Goal: Task Accomplishment & Management: Complete application form

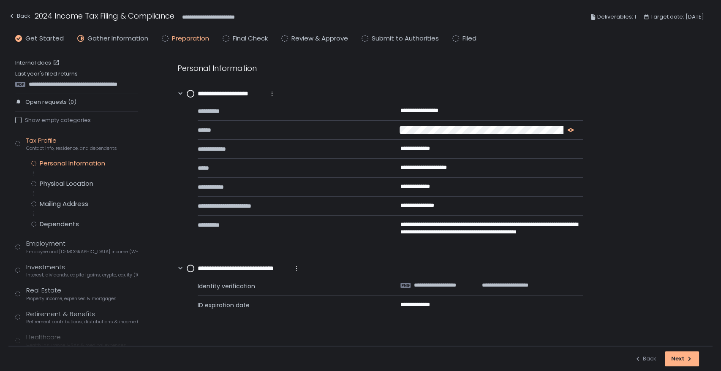
click at [572, 129] on icon "button" at bounding box center [570, 129] width 7 height 3
click at [473, 167] on icon "button" at bounding box center [475, 167] width 7 height 7
click at [446, 185] on icon "button" at bounding box center [445, 186] width 4 height 5
click at [188, 93] on circle at bounding box center [190, 93] width 7 height 7
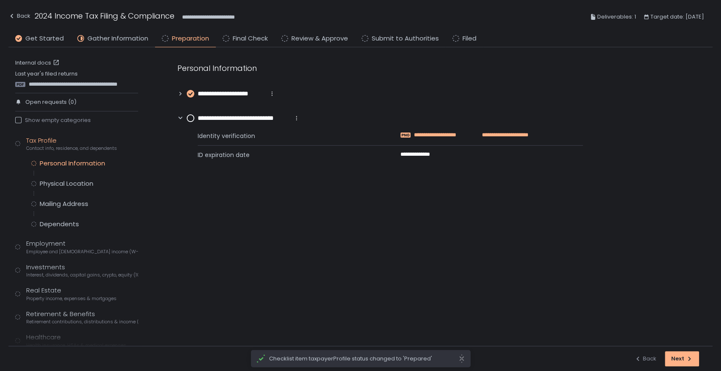
click at [445, 134] on span "**********" at bounding box center [444, 135] width 61 height 8
click at [191, 120] on circle at bounding box center [190, 118] width 7 height 7
click at [43, 180] on div "Physical Location" at bounding box center [67, 184] width 54 height 8
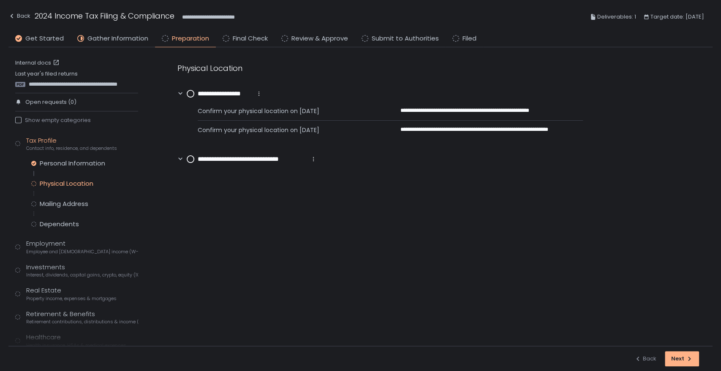
click at [314, 160] on icon at bounding box center [313, 159] width 7 height 7
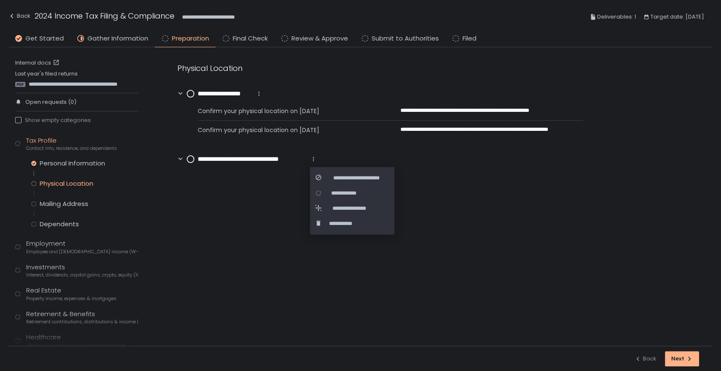
click at [319, 173] on li "**********" at bounding box center [351, 177] width 73 height 15
click at [325, 177] on div "**********" at bounding box center [351, 178] width 73 height 8
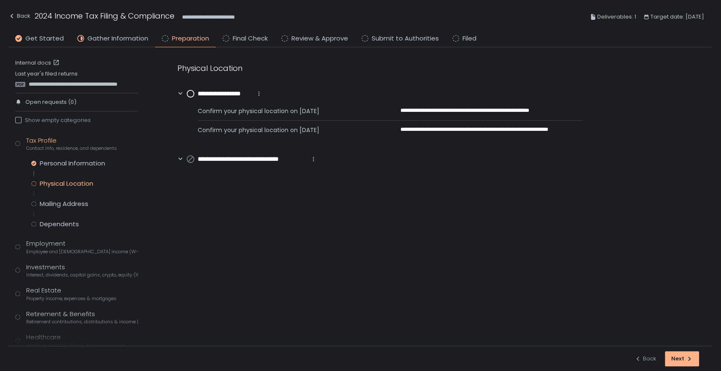
click at [191, 97] on div "**********" at bounding box center [225, 94] width 76 height 10
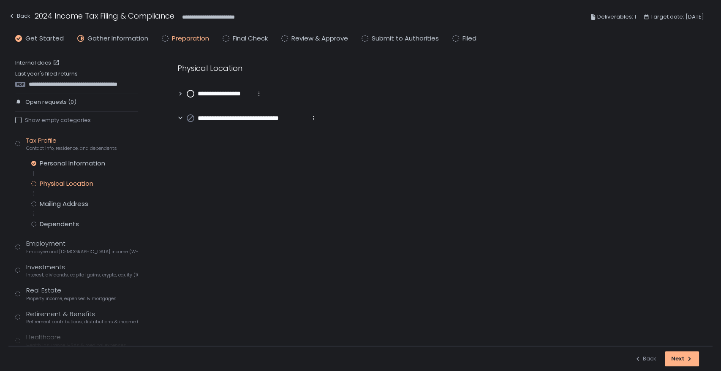
click at [190, 95] on circle at bounding box center [190, 93] width 7 height 7
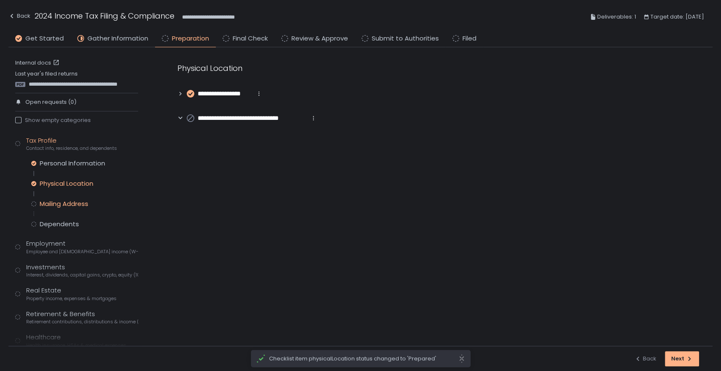
click at [62, 203] on div "Mailing Address" at bounding box center [64, 204] width 49 height 8
click at [192, 94] on circle at bounding box center [190, 93] width 7 height 7
click at [57, 273] on span "Interest, dividends, capital gains, crypto, equity (1099s, K-1s)" at bounding box center [82, 275] width 112 height 6
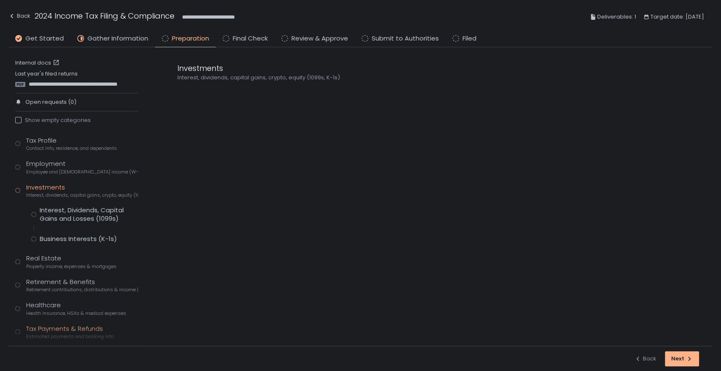
click at [56, 327] on div "Tax Payments & Refunds Estimated payments and banking info" at bounding box center [69, 332] width 87 height 16
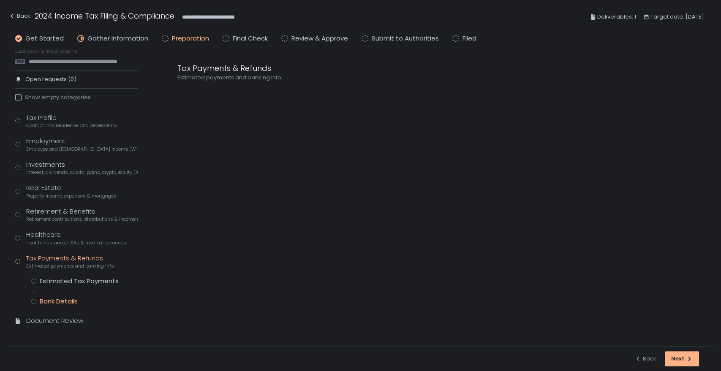
scroll to position [29, 0]
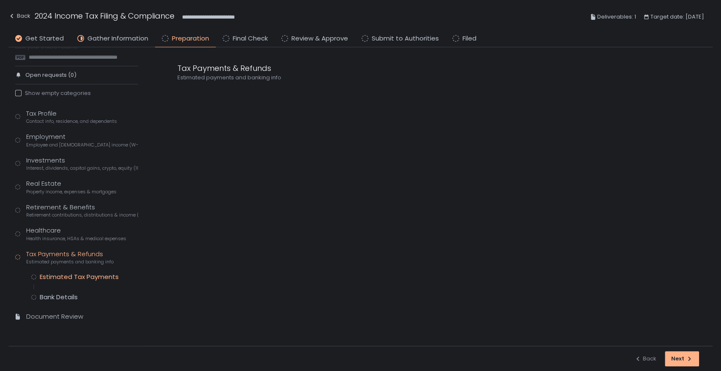
click at [78, 277] on div "Estimated Tax Payments" at bounding box center [79, 277] width 79 height 8
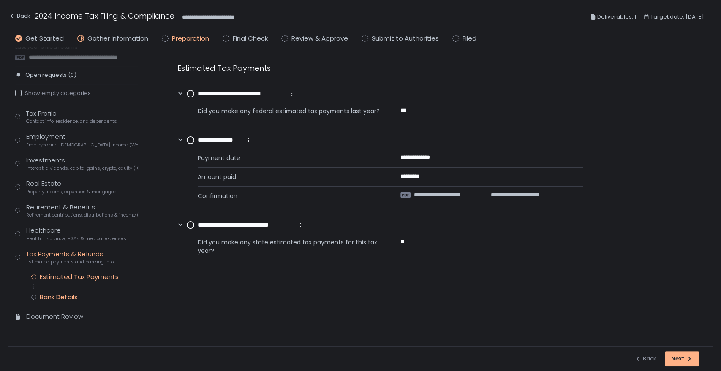
click at [65, 297] on div "Bank Details" at bounding box center [59, 297] width 38 height 8
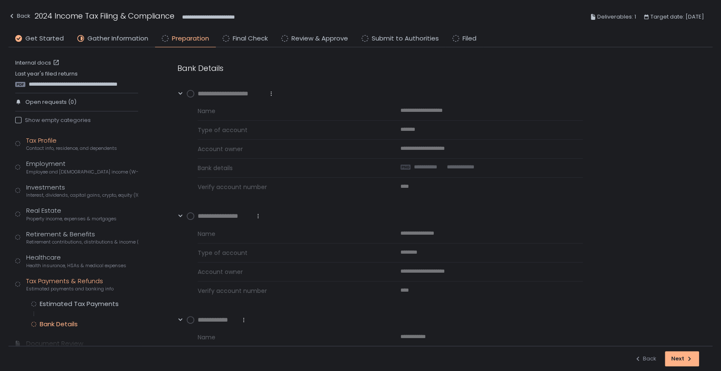
click at [51, 139] on div "Tax Profile Contact info, residence, and dependents" at bounding box center [71, 144] width 91 height 16
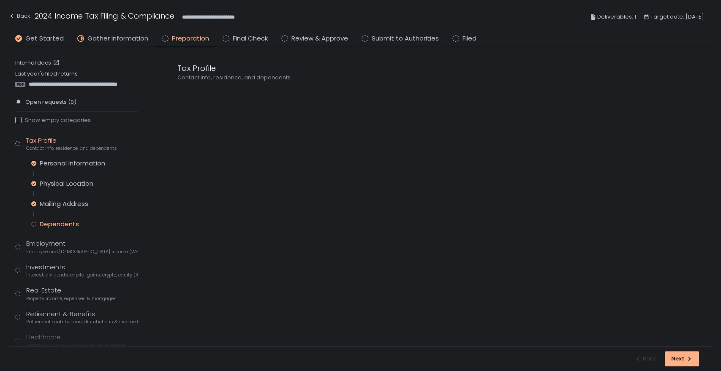
click at [63, 222] on div "Dependents" at bounding box center [59, 224] width 39 height 8
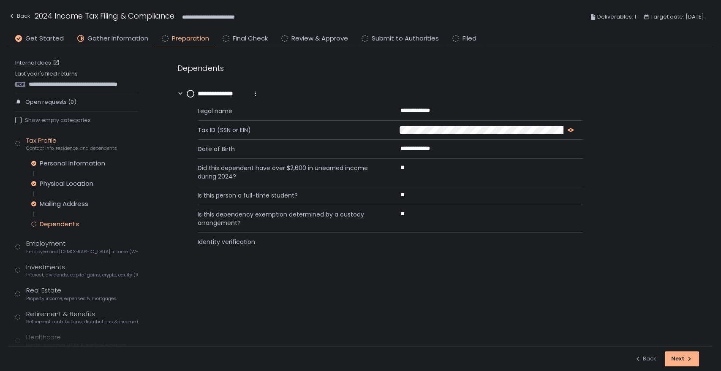
click at [568, 129] on icon "button" at bounding box center [570, 130] width 7 height 7
click at [188, 91] on circle at bounding box center [190, 93] width 7 height 7
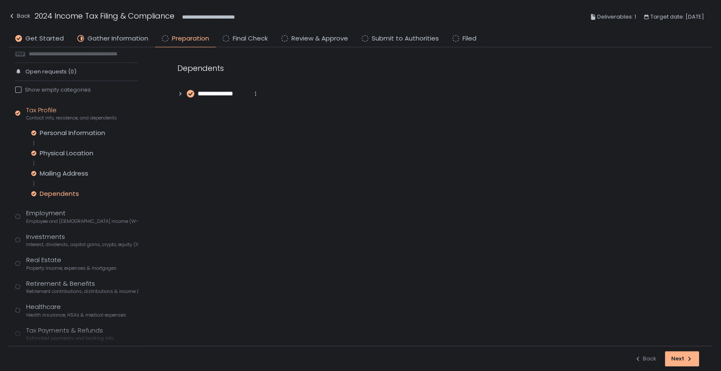
scroll to position [47, 0]
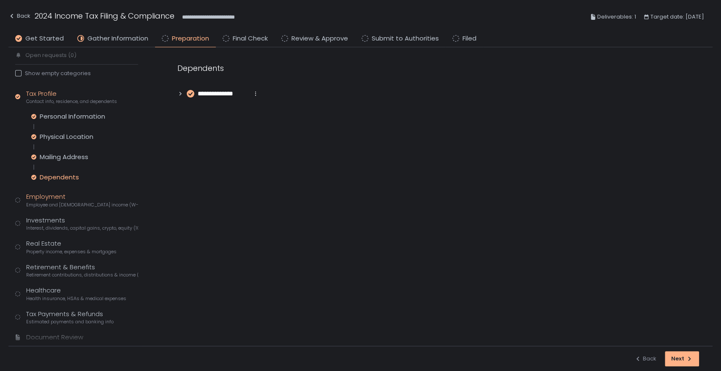
click at [64, 195] on div "Employment Employee and [DEMOGRAPHIC_DATA] income (W-2s)" at bounding box center [82, 200] width 112 height 16
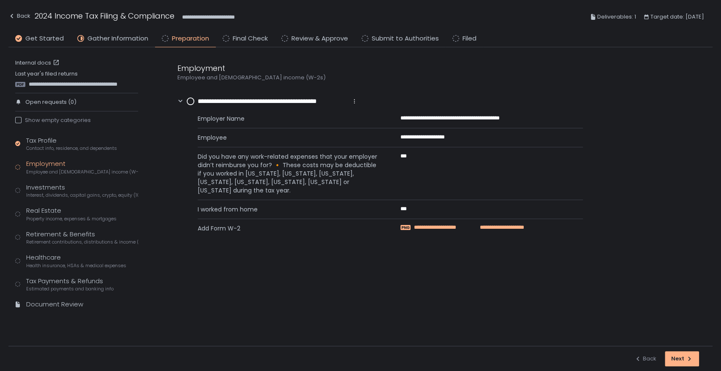
click at [453, 224] on span "**********" at bounding box center [444, 228] width 61 height 8
click at [427, 229] on span "**********" at bounding box center [444, 228] width 61 height 8
click at [192, 101] on circle at bounding box center [190, 101] width 7 height 7
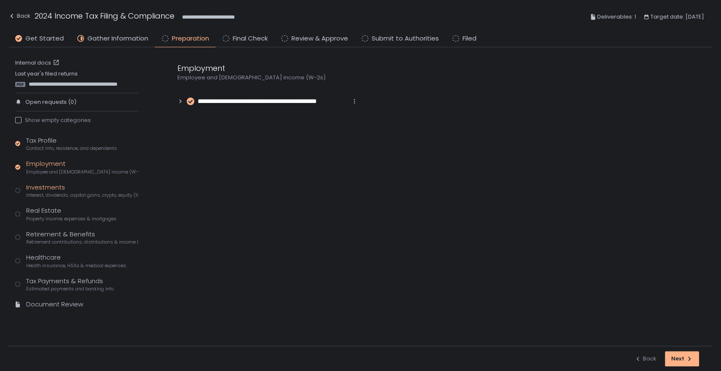
click at [42, 187] on div "Investments Interest, dividends, capital gains, crypto, equity (1099s, K-1s)" at bounding box center [82, 191] width 112 height 16
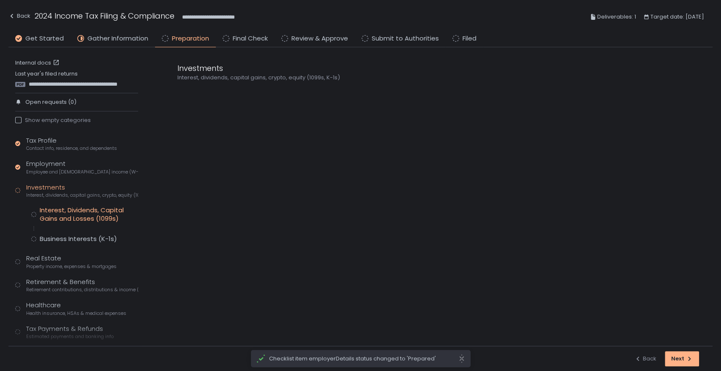
click at [52, 214] on div "Interest, Dividends, Capital Gains and Losses (1099s)" at bounding box center [89, 214] width 98 height 17
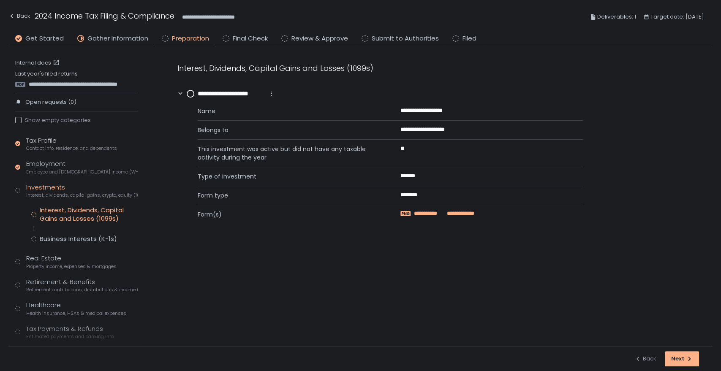
click at [416, 213] on span "**********" at bounding box center [429, 214] width 30 height 8
click at [189, 93] on circle at bounding box center [190, 93] width 7 height 7
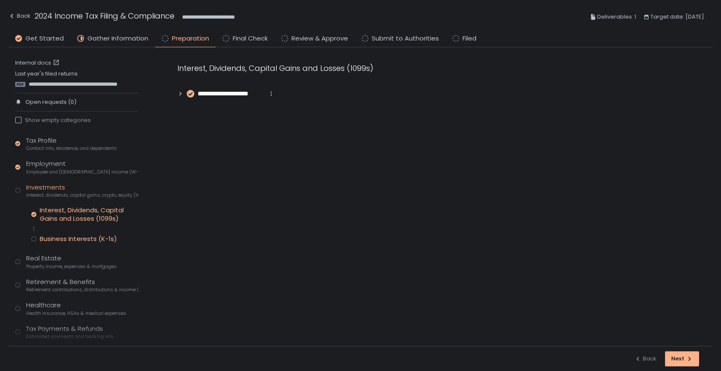
click at [66, 242] on div "Business Interests (K-1s)" at bounding box center [78, 239] width 77 height 8
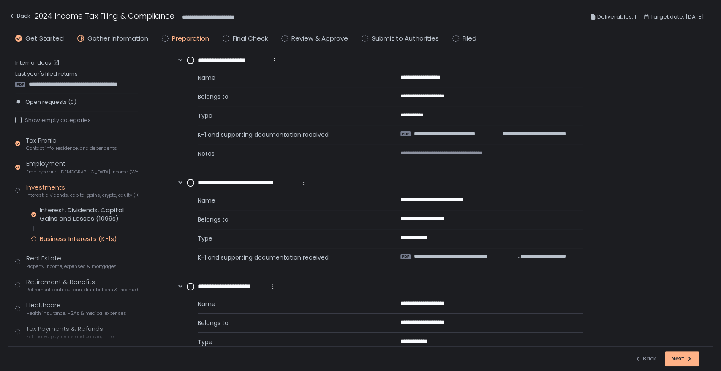
scroll to position [27, 0]
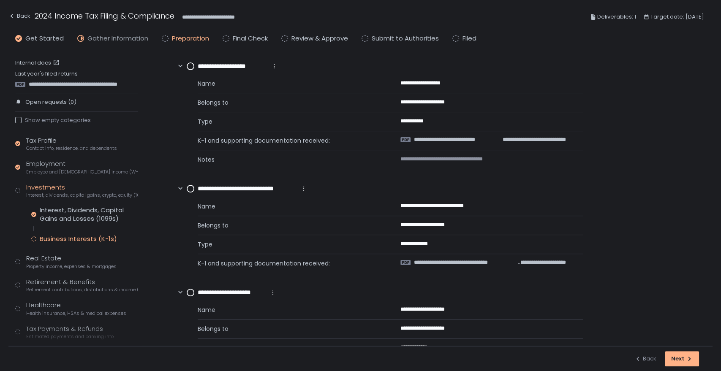
click at [116, 36] on span "Gather Information" at bounding box center [117, 39] width 61 height 10
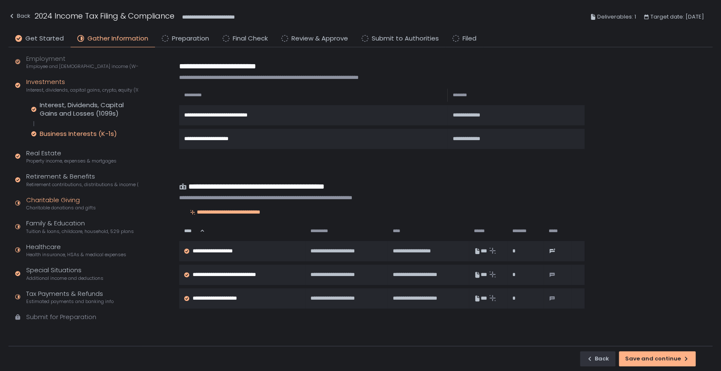
click at [50, 209] on span "Charitable donations and gifts" at bounding box center [61, 208] width 70 height 6
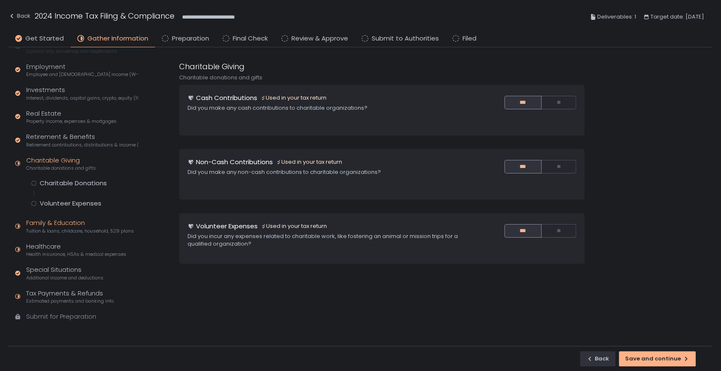
click at [50, 230] on span "Tuition & loans, childcare, household, 529 plans" at bounding box center [80, 231] width 108 height 6
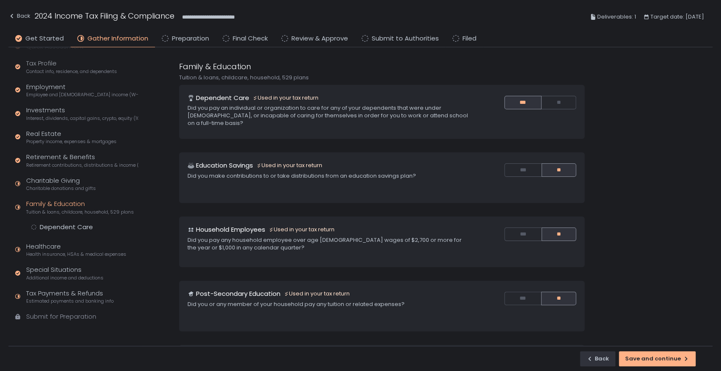
scroll to position [22, 0]
click at [56, 226] on div "Dependent Care" at bounding box center [66, 227] width 53 height 8
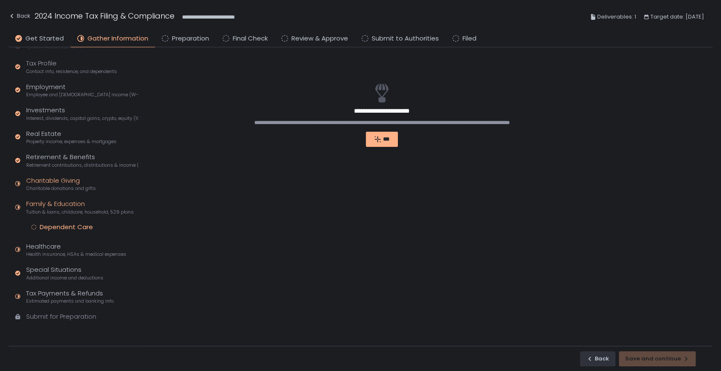
click at [65, 187] on span "Charitable donations and gifts" at bounding box center [61, 188] width 70 height 6
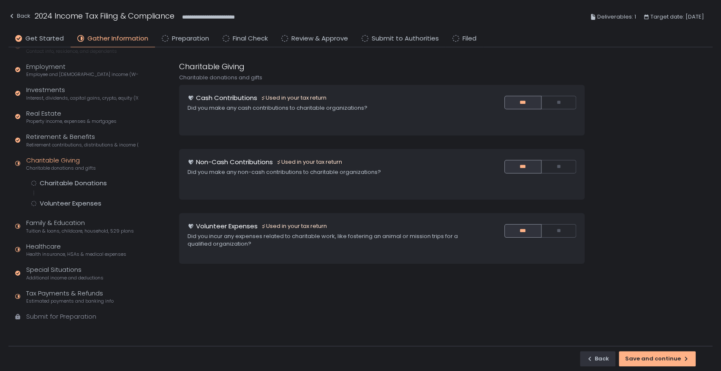
scroll to position [43, 0]
click at [80, 180] on div "Charitable Donations" at bounding box center [73, 183] width 67 height 8
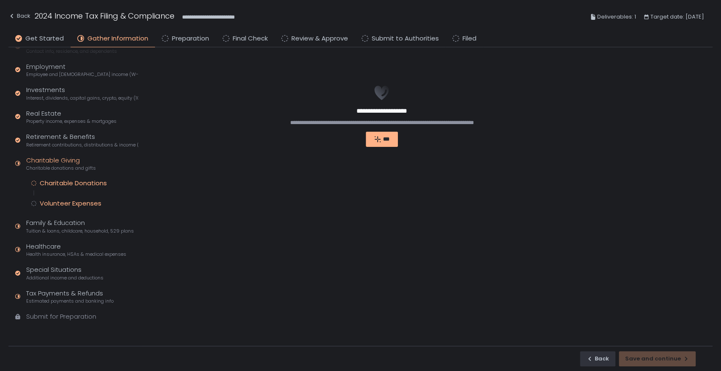
click at [79, 206] on div "Volunteer Expenses" at bounding box center [71, 203] width 62 height 8
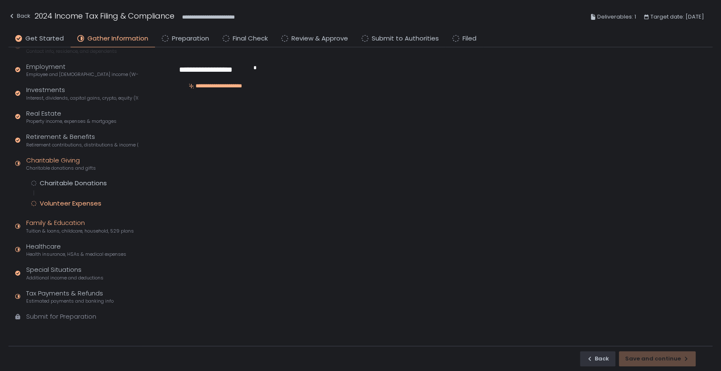
click at [63, 225] on div "Family & Education Tuition & loans, childcare, household, 529 plans" at bounding box center [80, 226] width 108 height 16
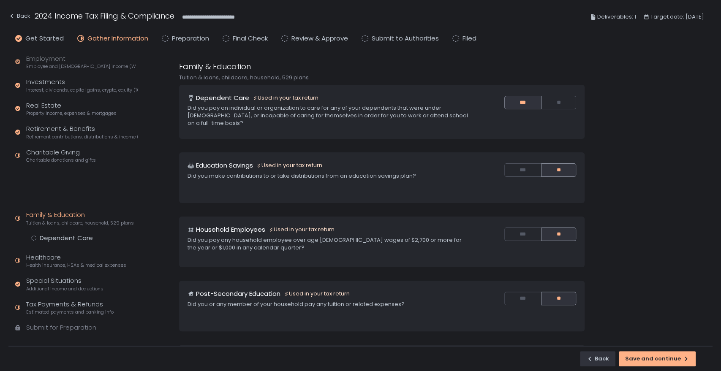
scroll to position [22, 0]
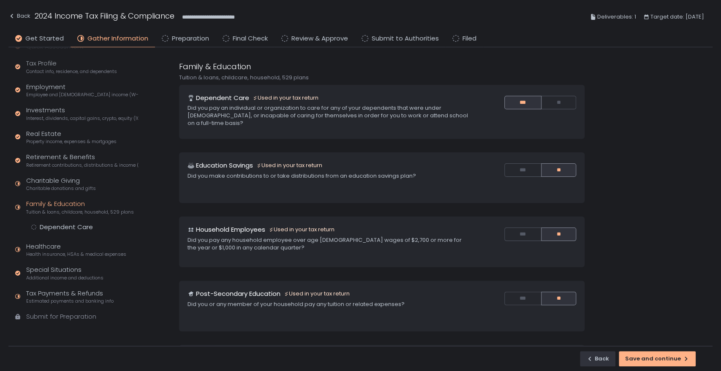
click at [63, 225] on div "Dependent Care" at bounding box center [66, 227] width 53 height 8
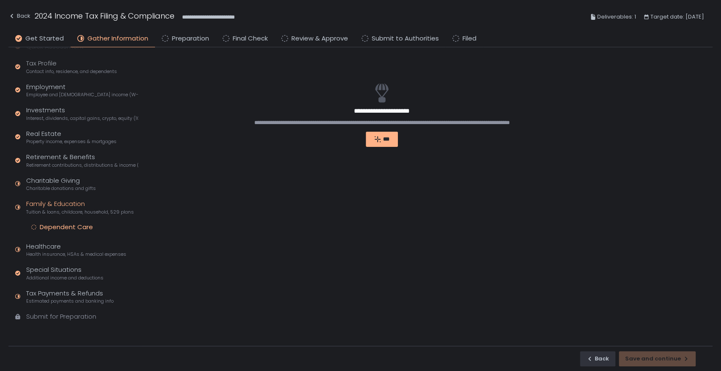
click at [49, 229] on div "Dependent Care" at bounding box center [66, 227] width 53 height 8
click at [44, 246] on div "Healthcare Health insurance, HSAs & medical expenses" at bounding box center [76, 250] width 100 height 16
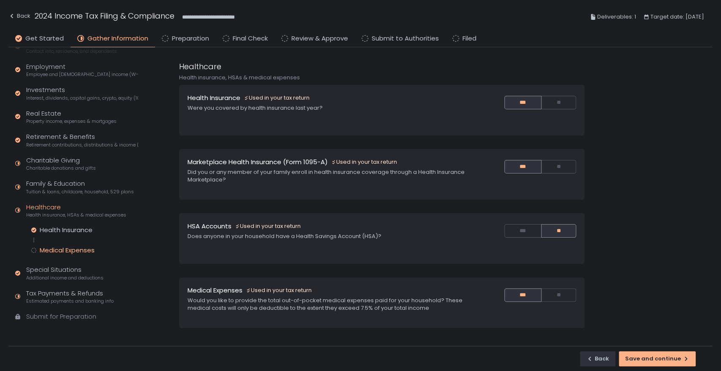
scroll to position [43, 0]
click at [62, 233] on div "Health Insurance" at bounding box center [66, 230] width 53 height 8
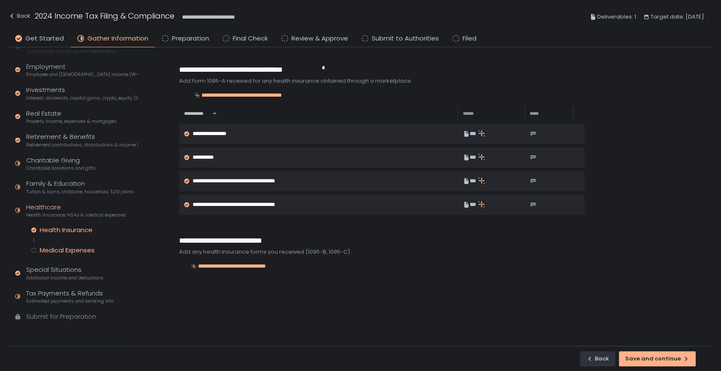
click at [57, 246] on div "Medical Expenses" at bounding box center [67, 250] width 55 height 8
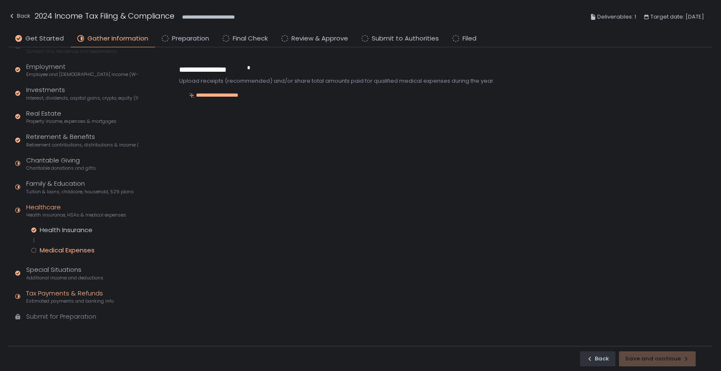
click at [51, 289] on div "Tax Payments & Refunds Estimated payments and banking info" at bounding box center [69, 297] width 87 height 16
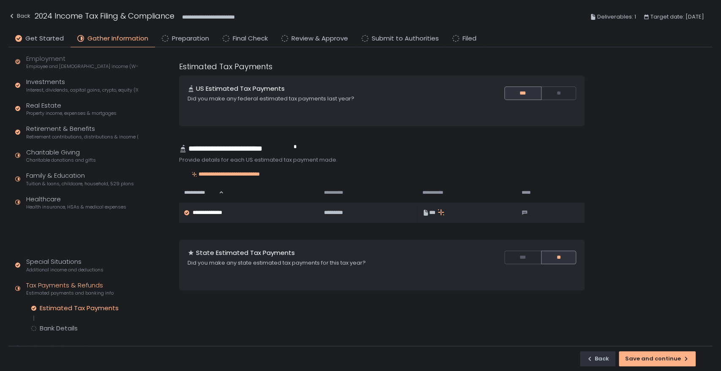
scroll to position [43, 0]
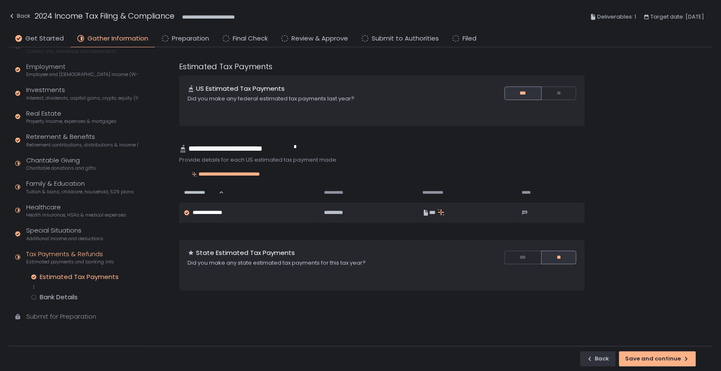
click at [165, 40] on circle at bounding box center [165, 38] width 6 height 6
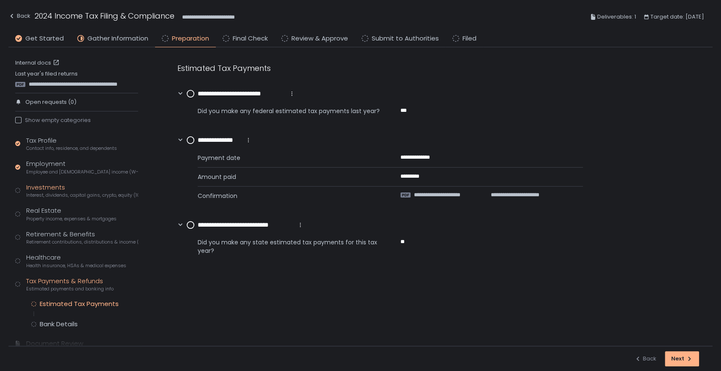
click at [53, 189] on div "Investments Interest, dividends, capital gains, crypto, equity (1099s, K-1s)" at bounding box center [82, 191] width 112 height 16
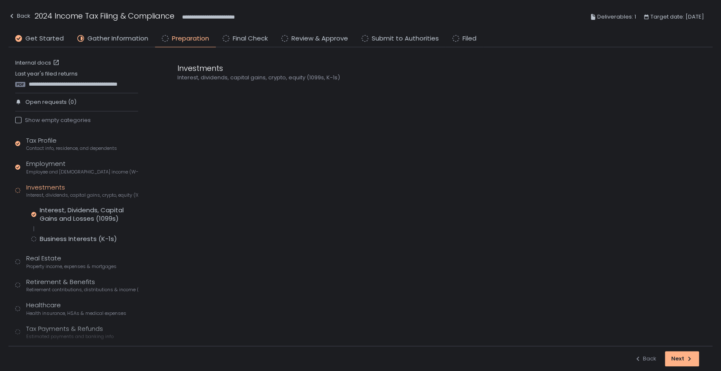
click at [92, 232] on div "Interest, Dividends, Capital Gains and Losses (1099s) Business Interests (K-1s)" at bounding box center [84, 224] width 107 height 37
click at [91, 238] on div "Business Interests (K-1s)" at bounding box center [78, 239] width 77 height 8
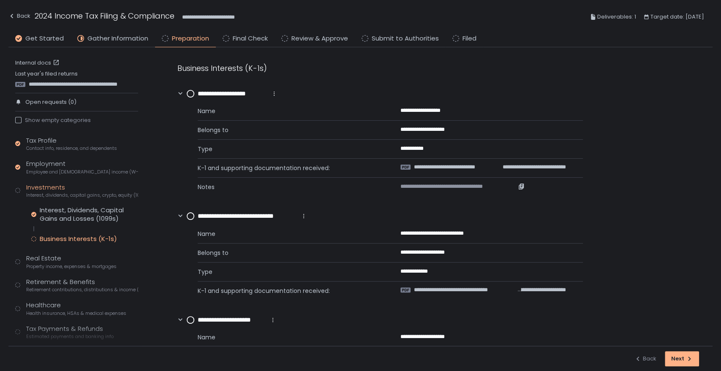
click at [447, 190] on span "**********" at bounding box center [458, 187] width 117 height 8
click at [457, 168] on span "**********" at bounding box center [453, 167] width 79 height 8
click at [459, 161] on div "**********" at bounding box center [390, 147] width 385 height 98
click at [459, 164] on span "**********" at bounding box center [453, 167] width 79 height 8
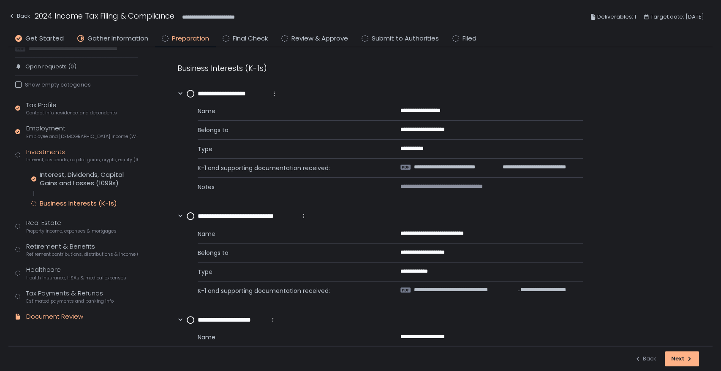
click at [71, 314] on div "Document Review" at bounding box center [54, 317] width 57 height 10
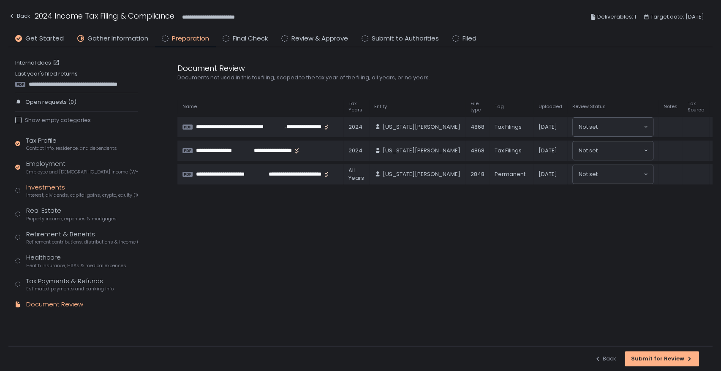
click at [38, 190] on div "Investments Interest, dividends, capital gains, crypto, equity (1099s, K-1s)" at bounding box center [82, 191] width 112 height 16
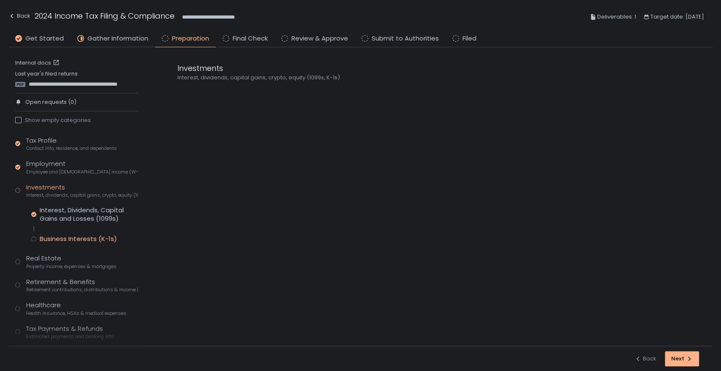
click at [81, 236] on div "Business Interests (K-1s)" at bounding box center [78, 239] width 77 height 8
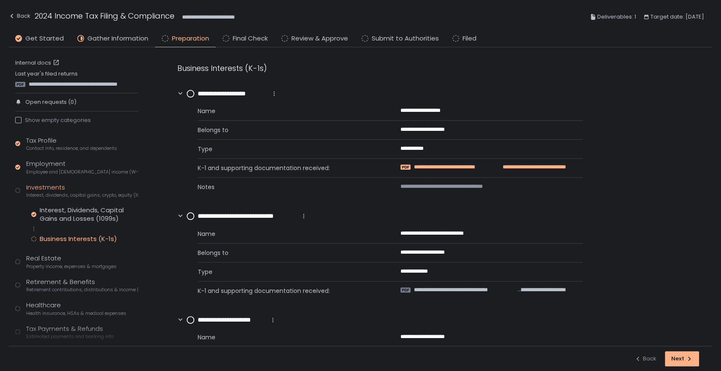
click at [456, 167] on span "**********" at bounding box center [453, 167] width 79 height 8
